Goal: Task Accomplishment & Management: Manage account settings

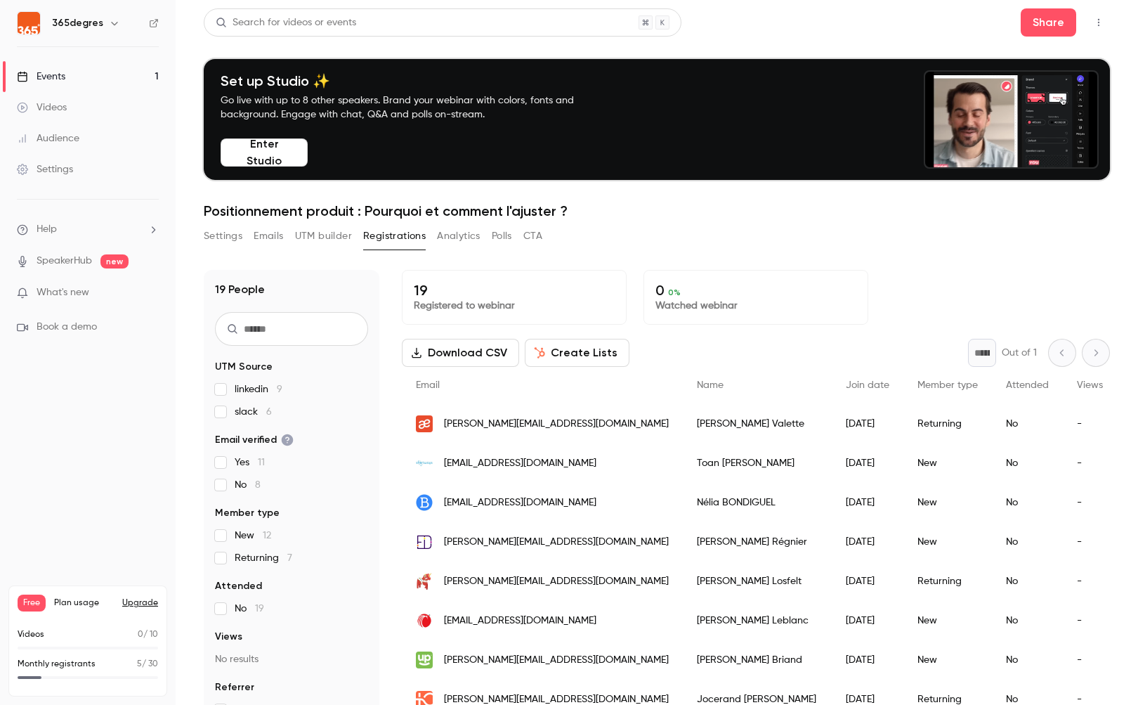
click at [237, 232] on button "Settings" at bounding box center [223, 236] width 39 height 22
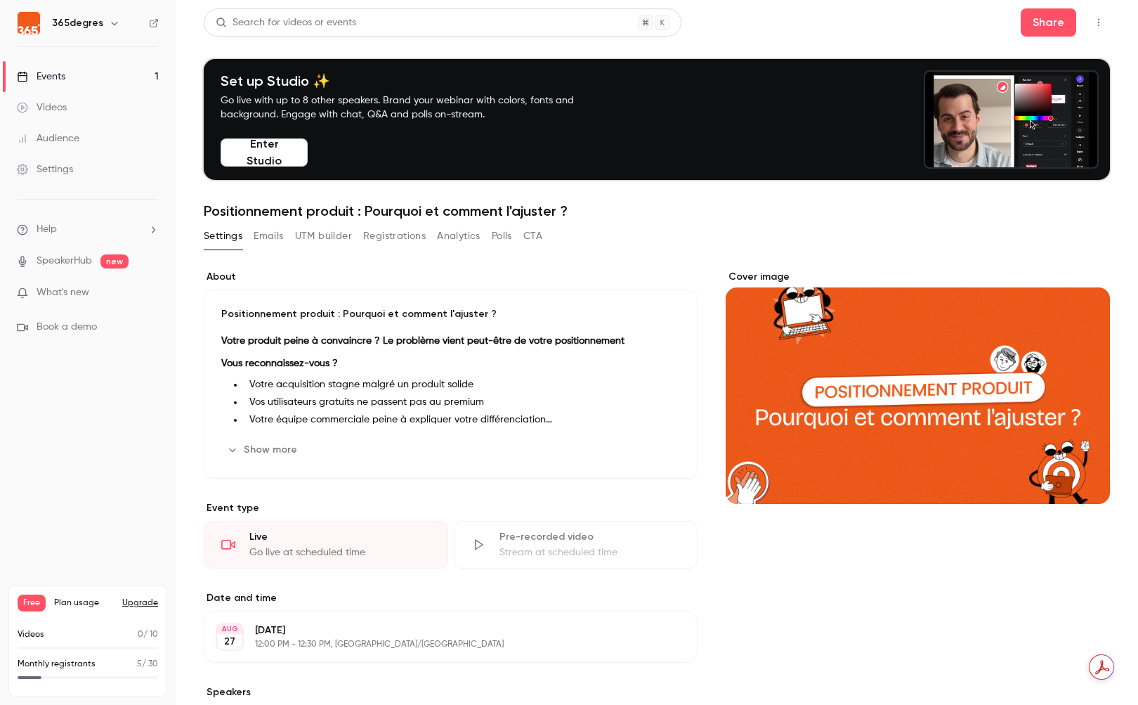
click at [289, 449] on button "Show more" at bounding box center [263, 449] width 84 height 22
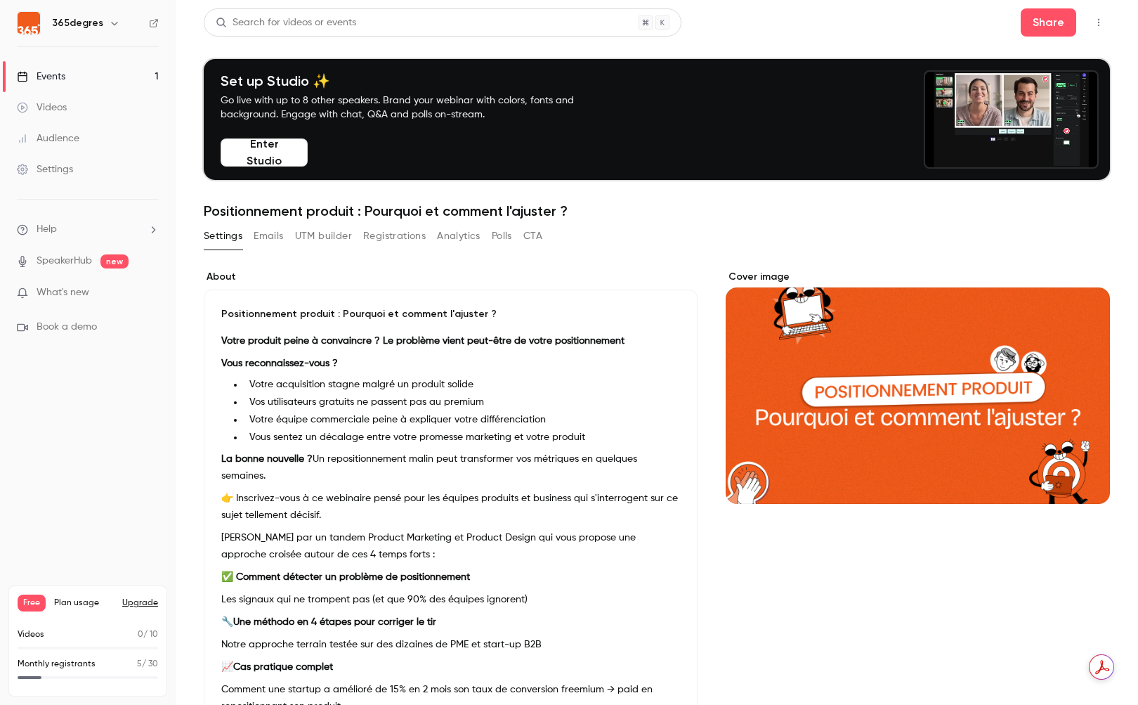
click at [334, 231] on button "UTM builder" at bounding box center [323, 236] width 57 height 22
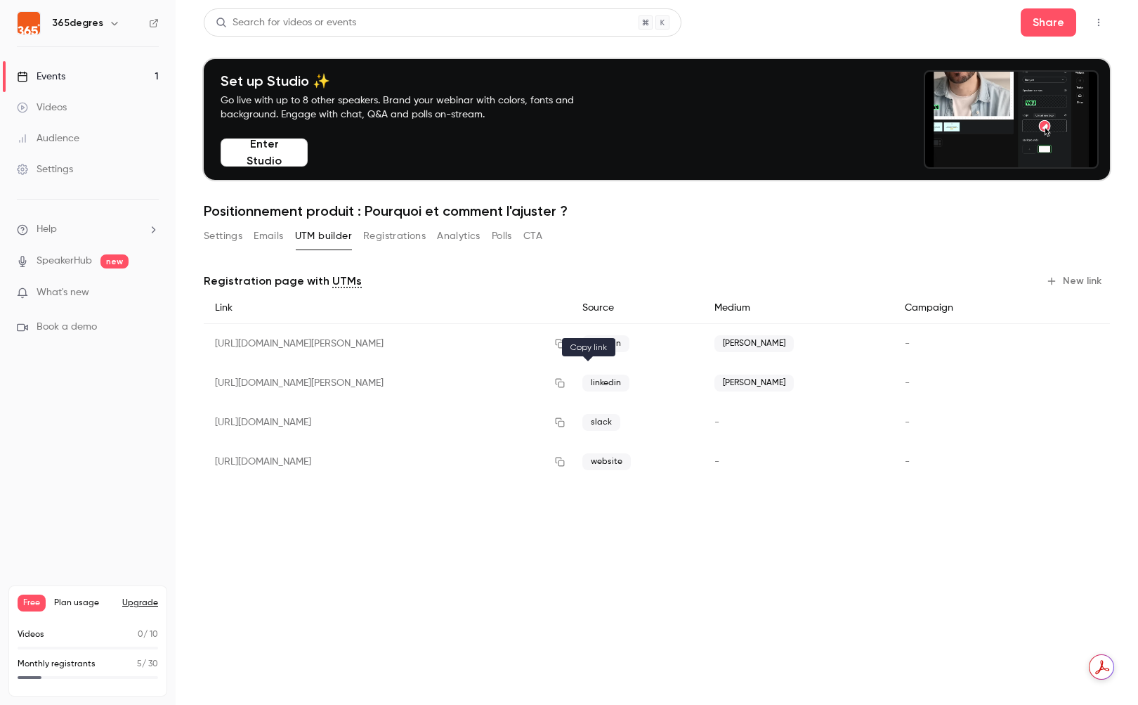
click at [566, 384] on icon "button" at bounding box center [559, 383] width 11 height 10
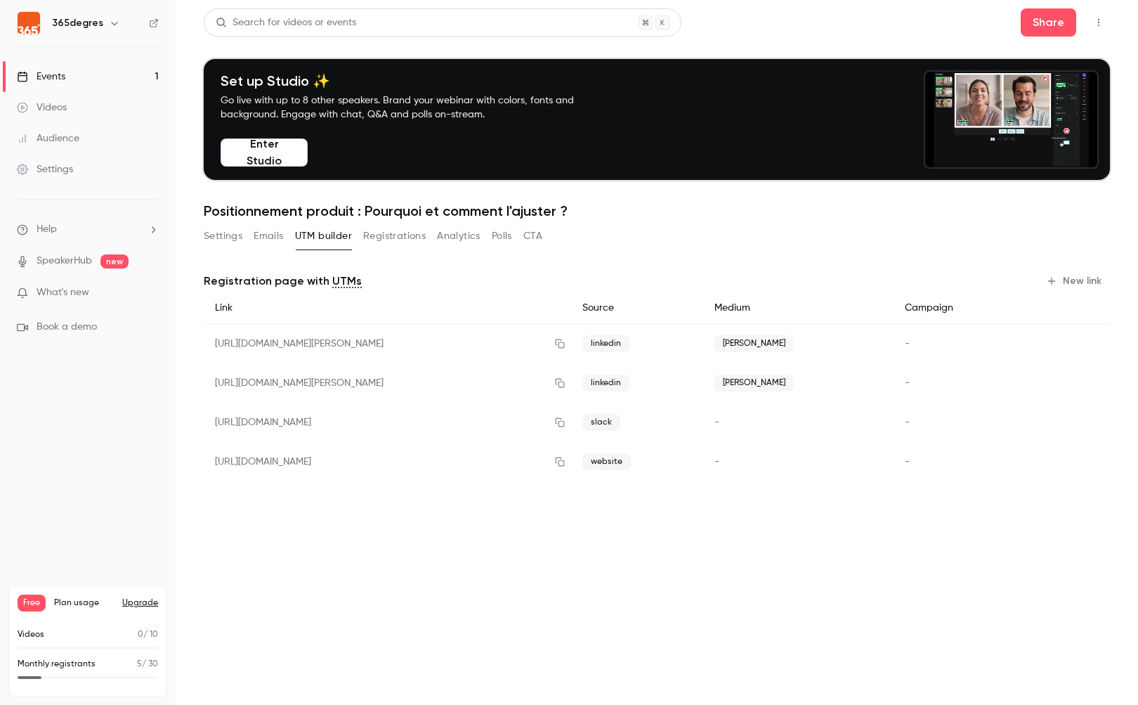
click at [64, 78] on div "Events" at bounding box center [41, 77] width 48 height 14
